Goal: Task Accomplishment & Management: Complete application form

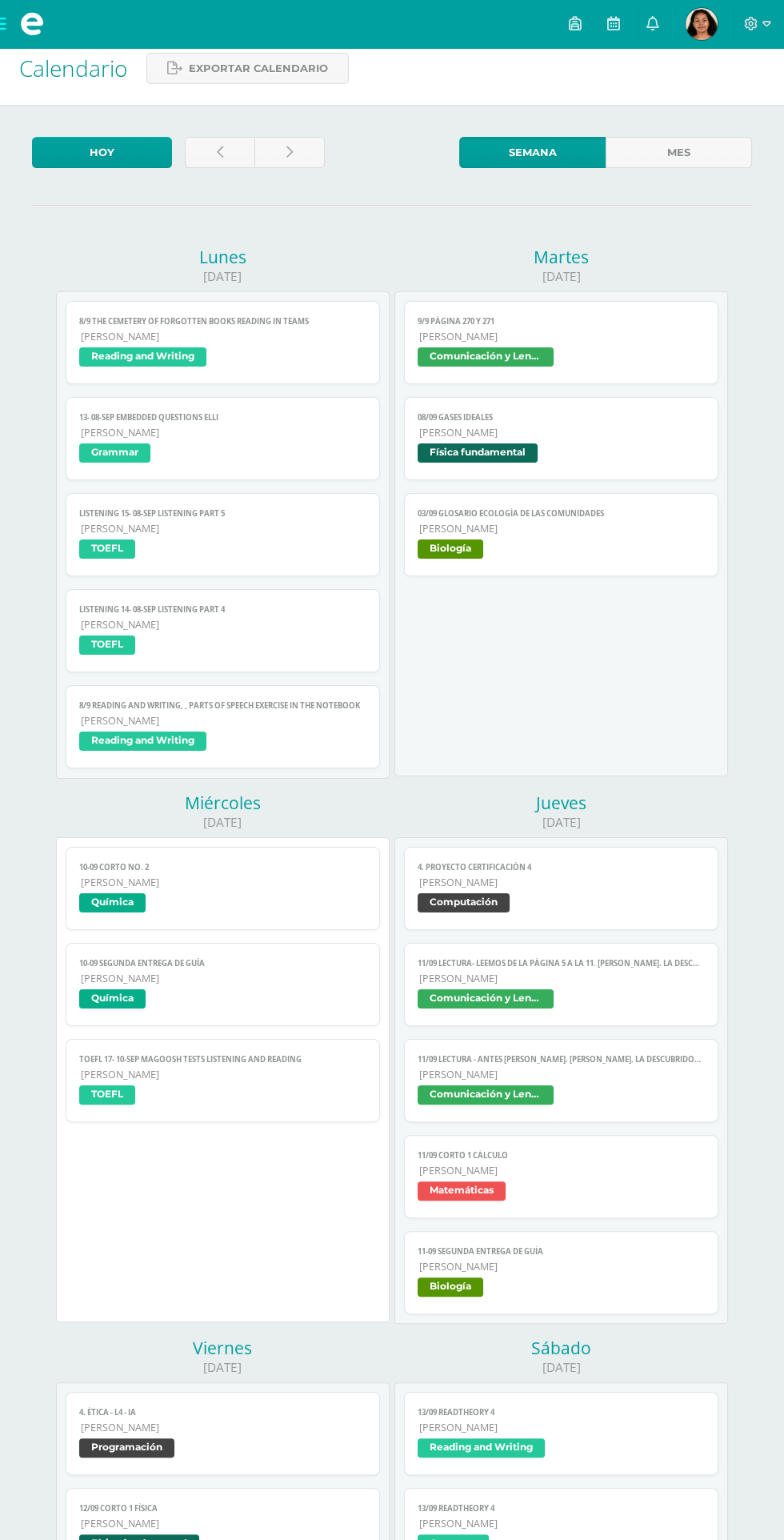
scroll to position [16, 0]
click at [605, 532] on span "[PERSON_NAME]" at bounding box center [562, 529] width 284 height 14
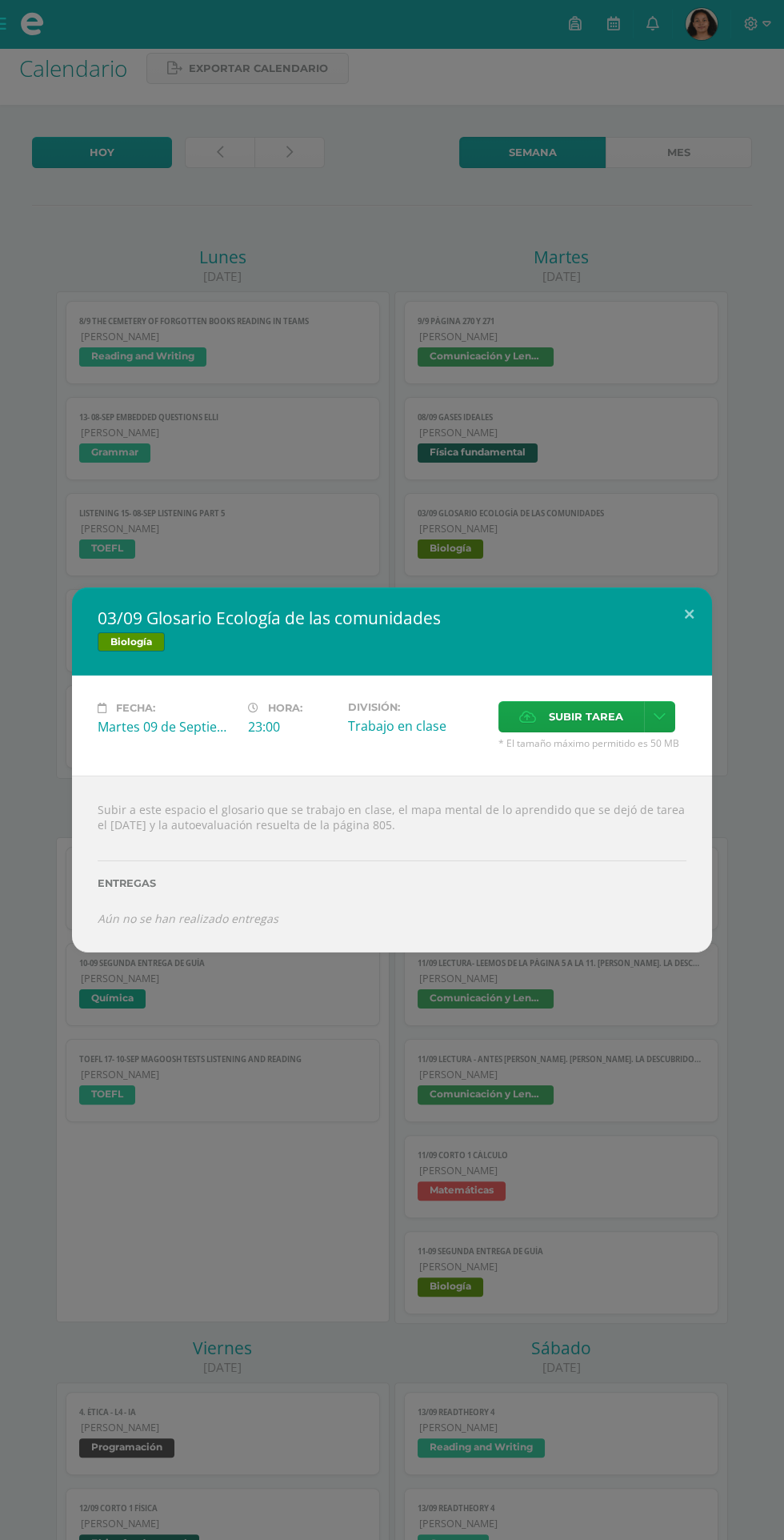
click at [592, 717] on span "Subir tarea" at bounding box center [586, 717] width 75 height 30
click at [0, 0] on input "Subir tarea" at bounding box center [0, 0] width 0 height 0
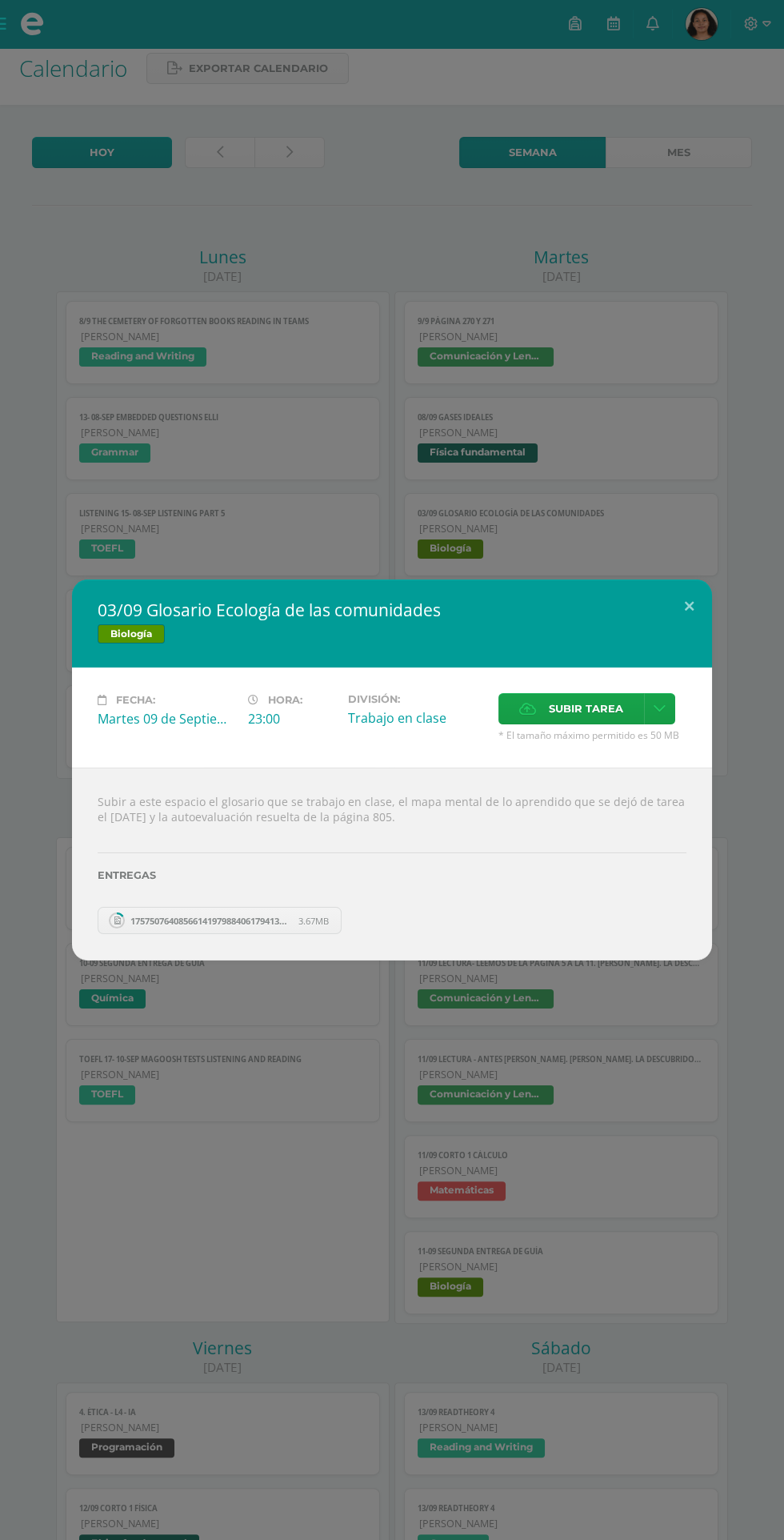
click at [596, 710] on span "Subir tarea" at bounding box center [586, 709] width 75 height 30
click at [0, 0] on input "Subir tarea" at bounding box center [0, 0] width 0 height 0
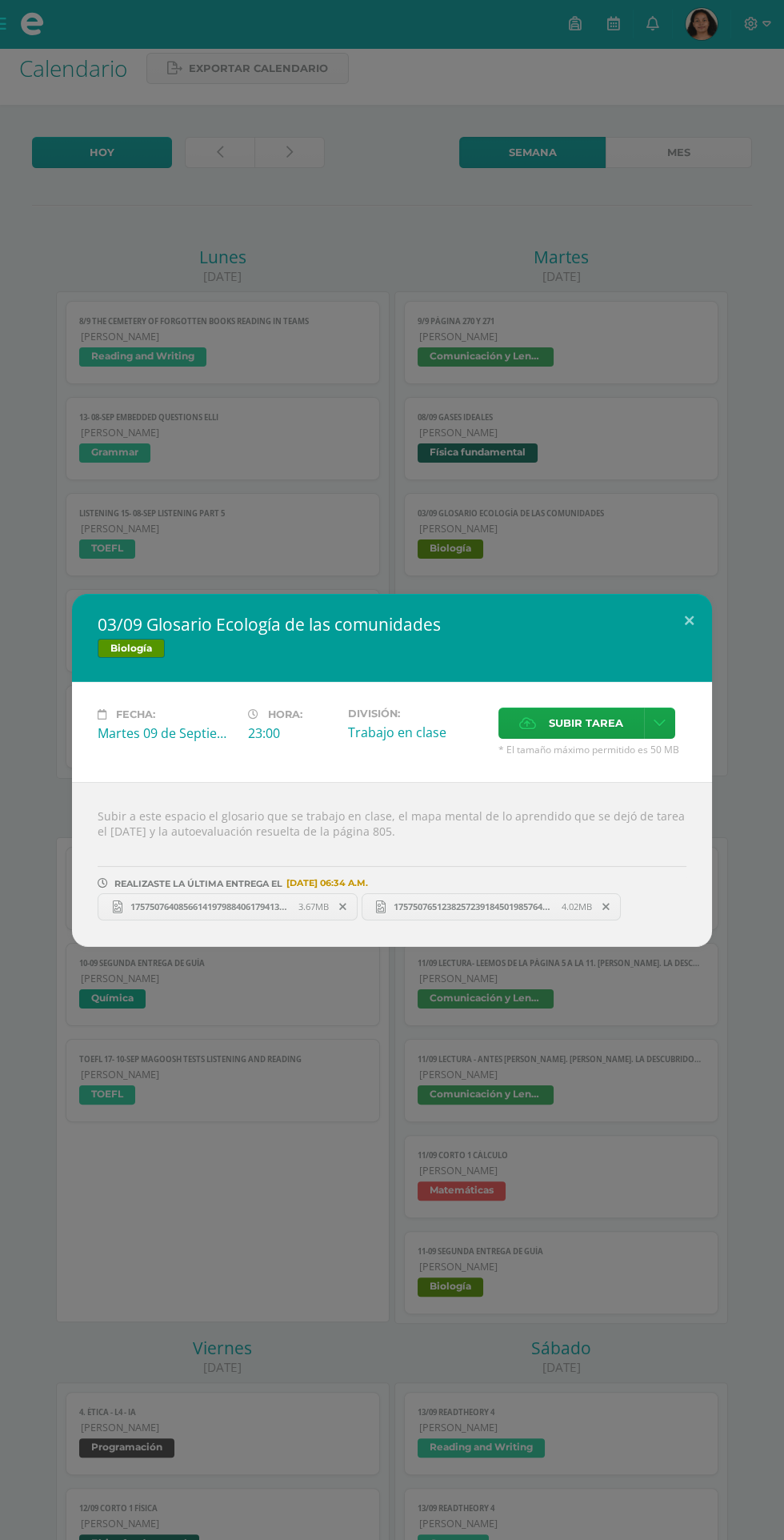
click at [578, 713] on span "Subir tarea" at bounding box center [586, 723] width 75 height 30
click at [0, 0] on input "Subir tarea" at bounding box center [0, 0] width 0 height 0
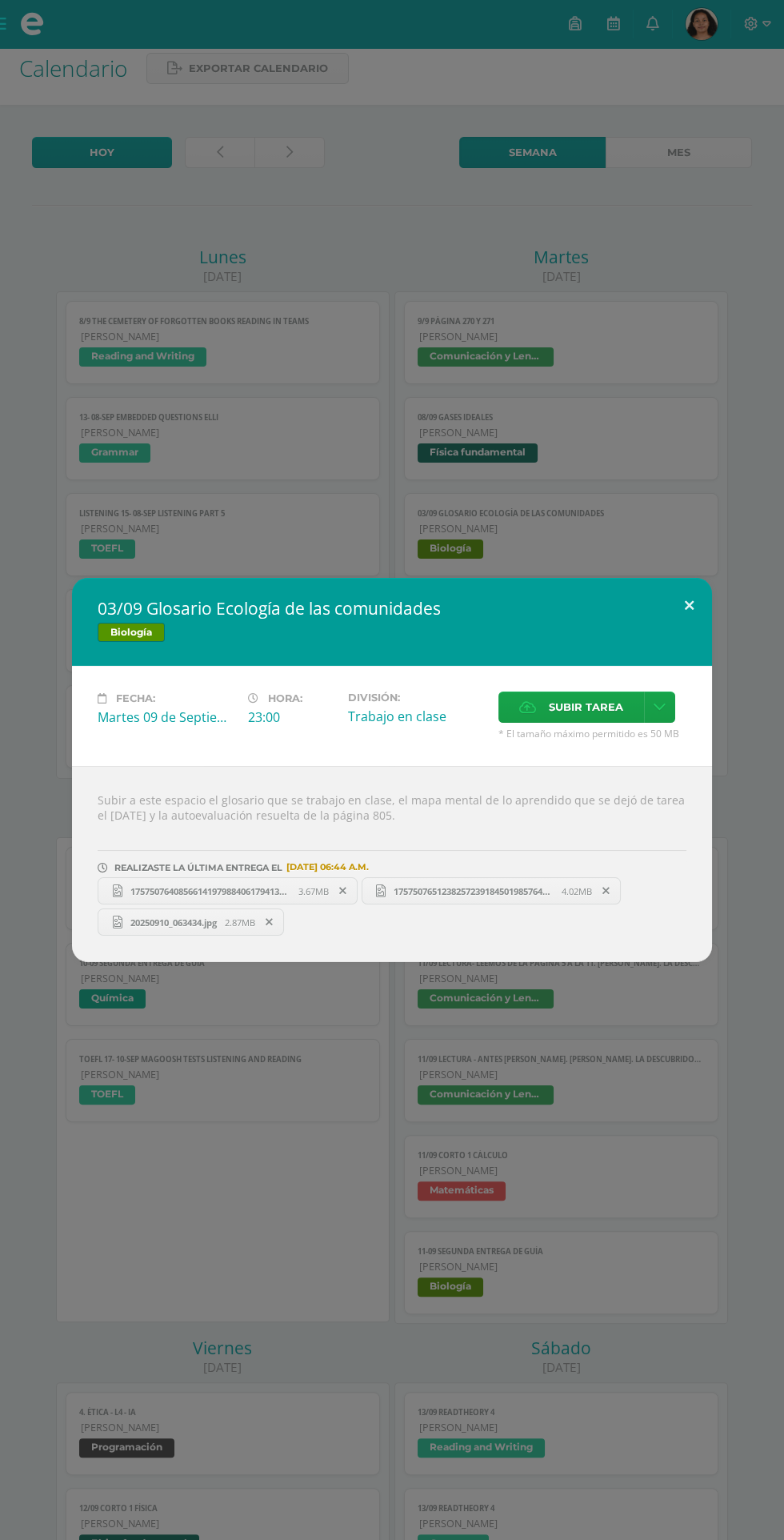
click at [689, 606] on button at bounding box center [689, 605] width 46 height 54
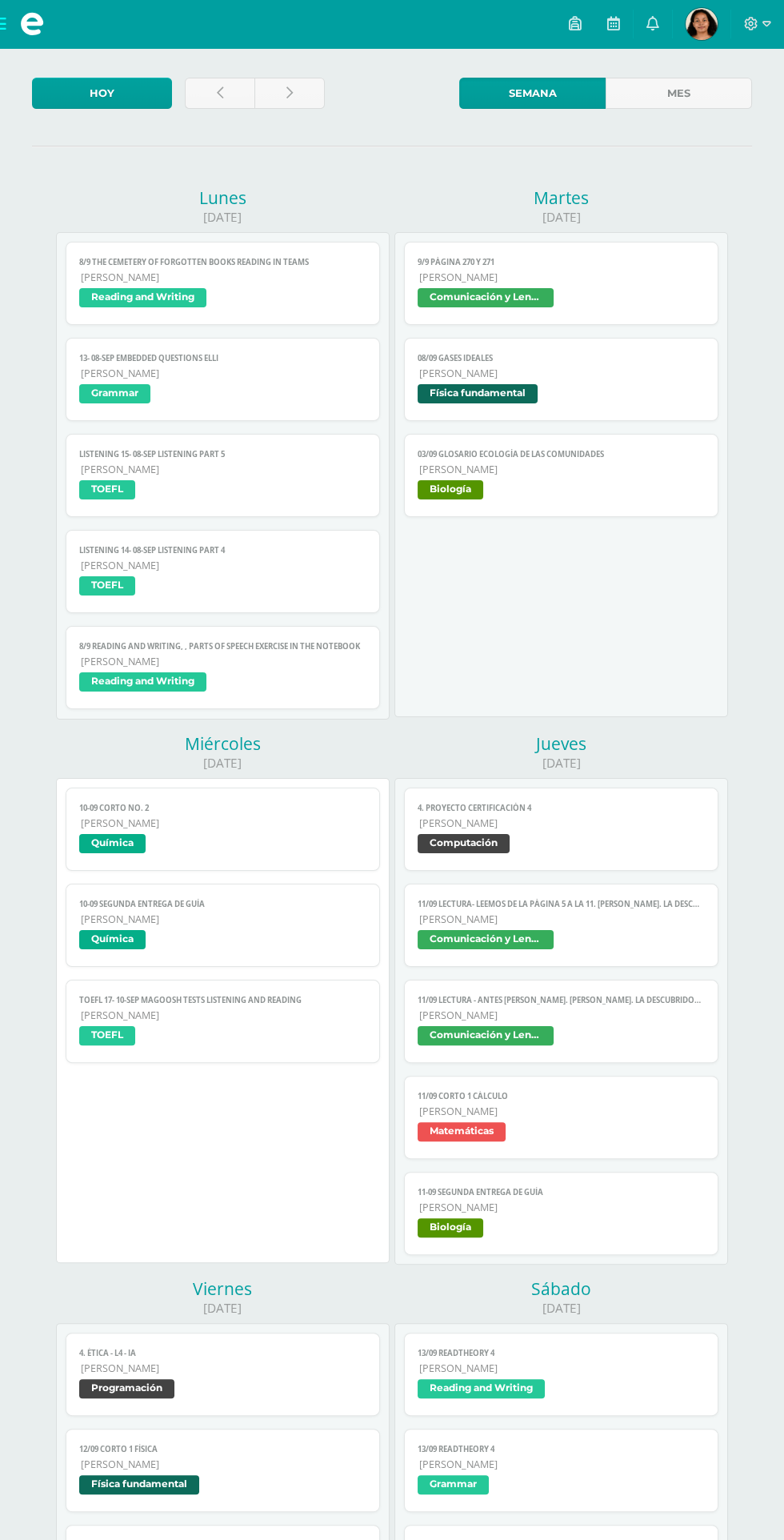
scroll to position [105, 0]
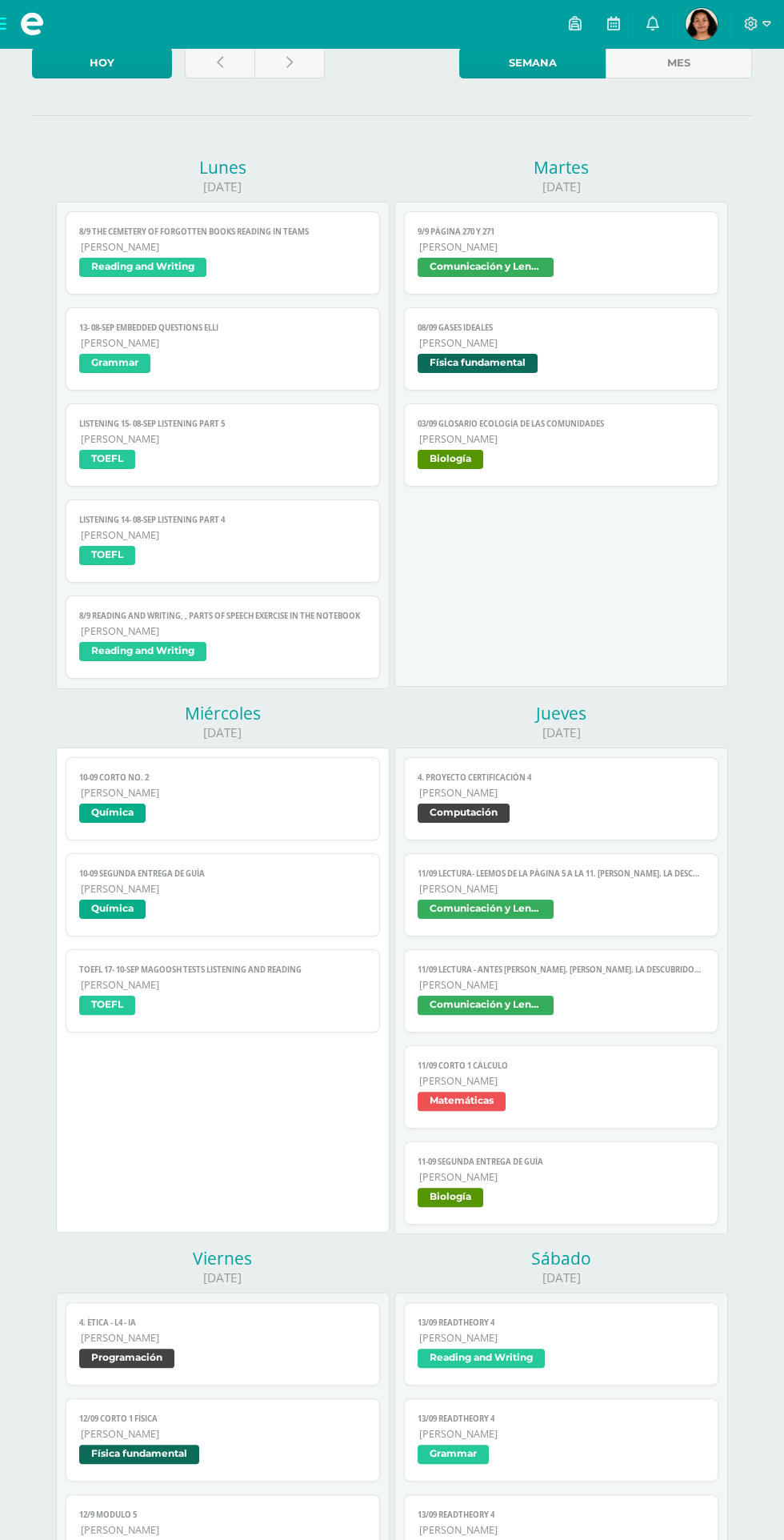
click at [300, 1447] on span "Física fundamental" at bounding box center [222, 1457] width 286 height 23
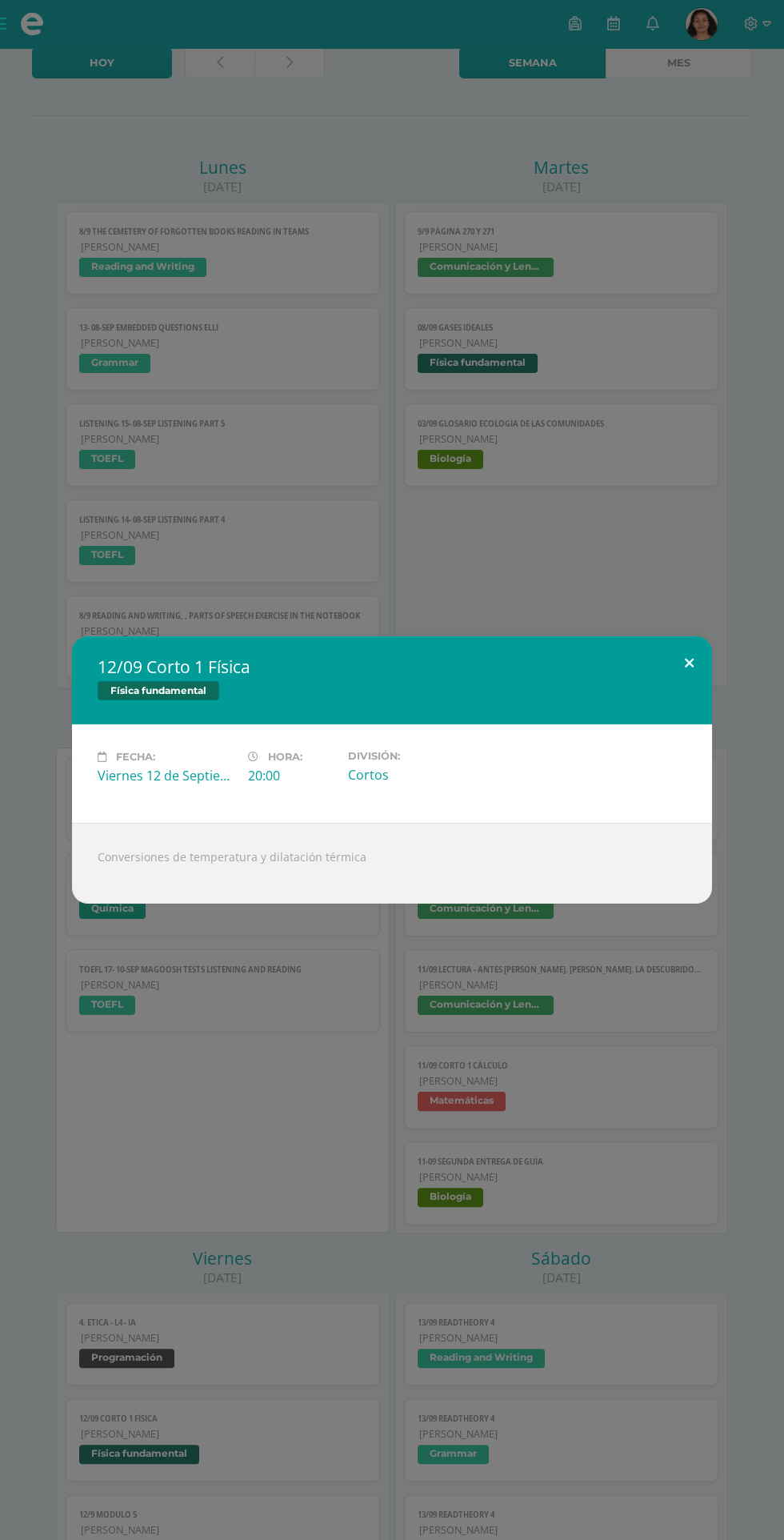
click at [686, 691] on button at bounding box center [689, 664] width 46 height 54
